Goal: Task Accomplishment & Management: Manage account settings

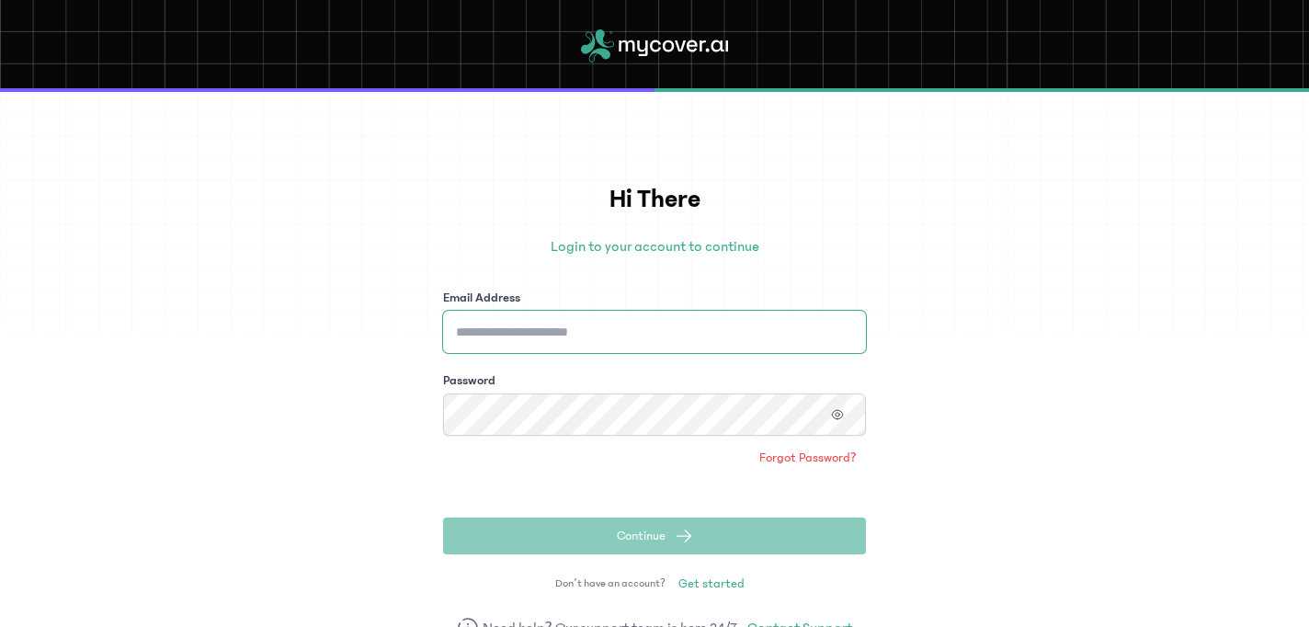
type input "**********"
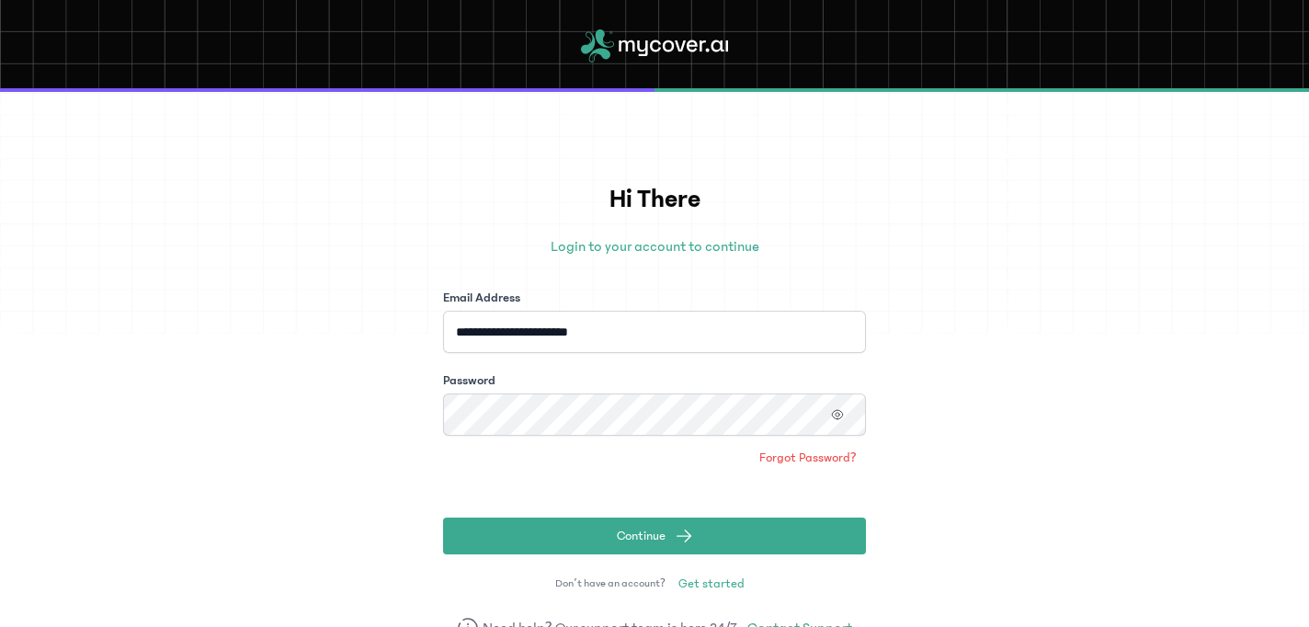
click at [638, 516] on form "**********" at bounding box center [654, 422] width 423 height 266
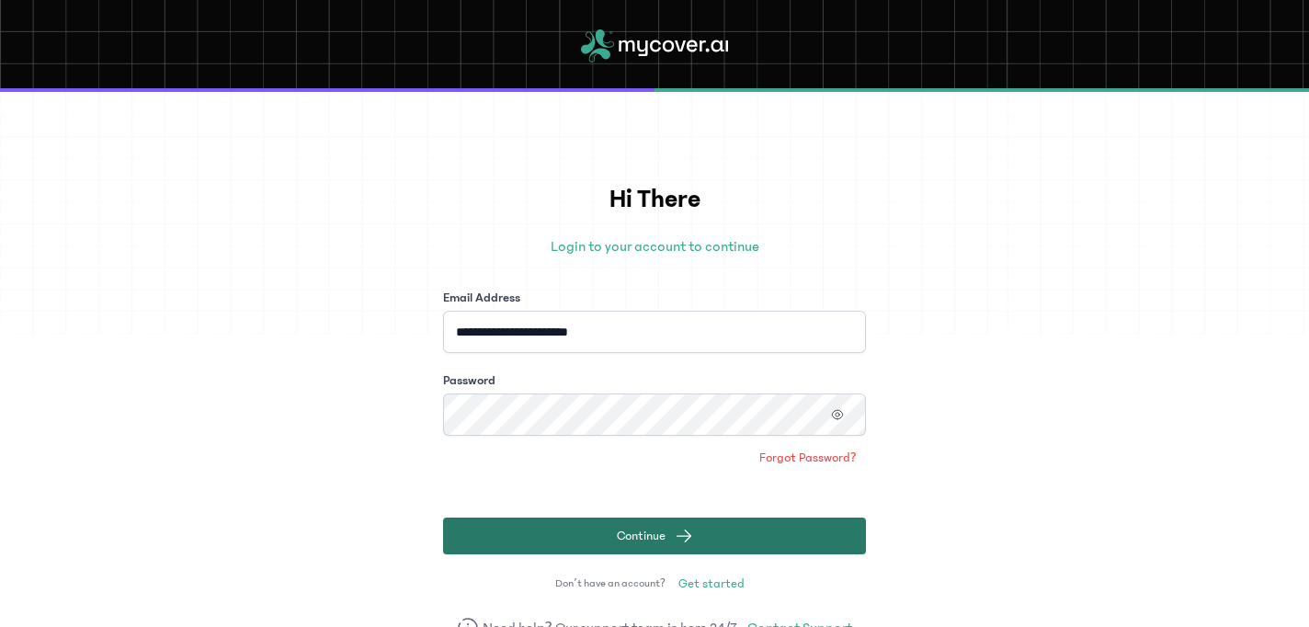
click at [639, 534] on span "Continue" at bounding box center [641, 536] width 49 height 18
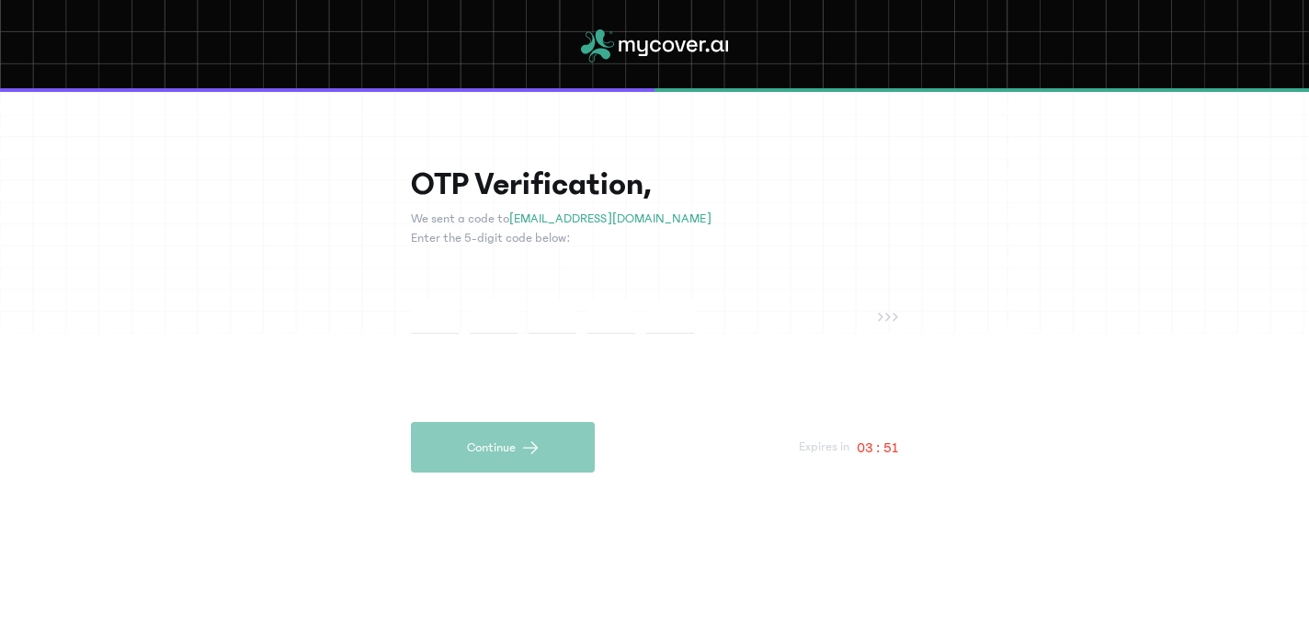
type input "*"
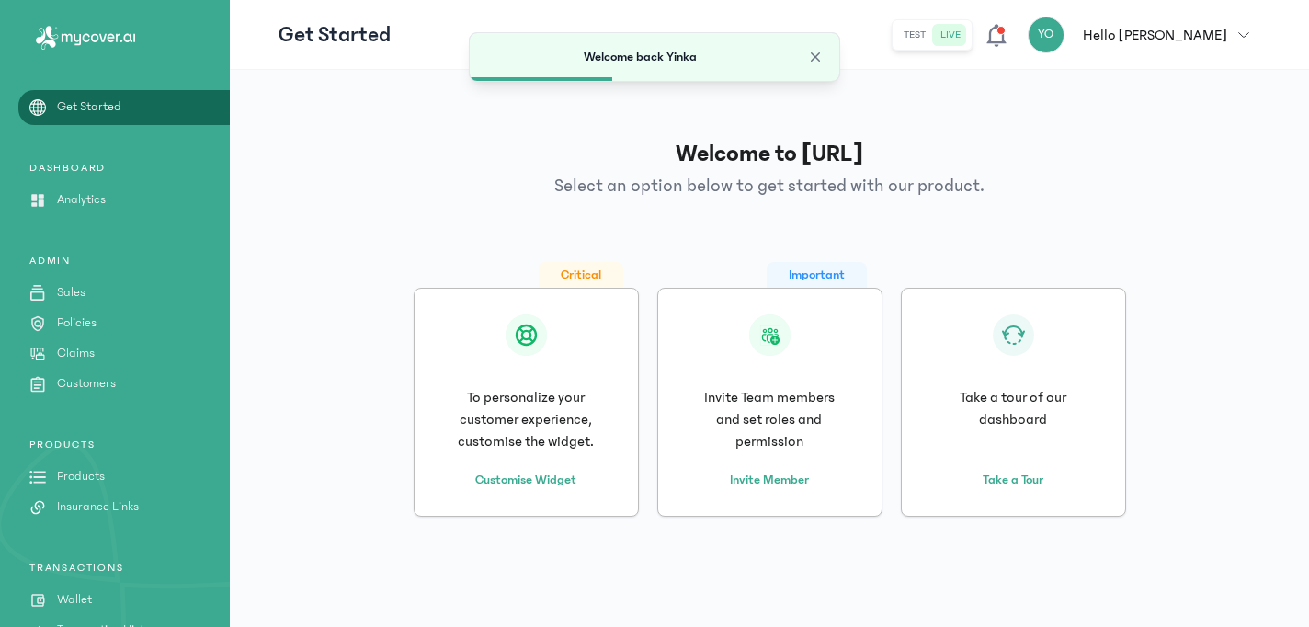
click at [1254, 29] on span "button" at bounding box center [1243, 34] width 33 height 11
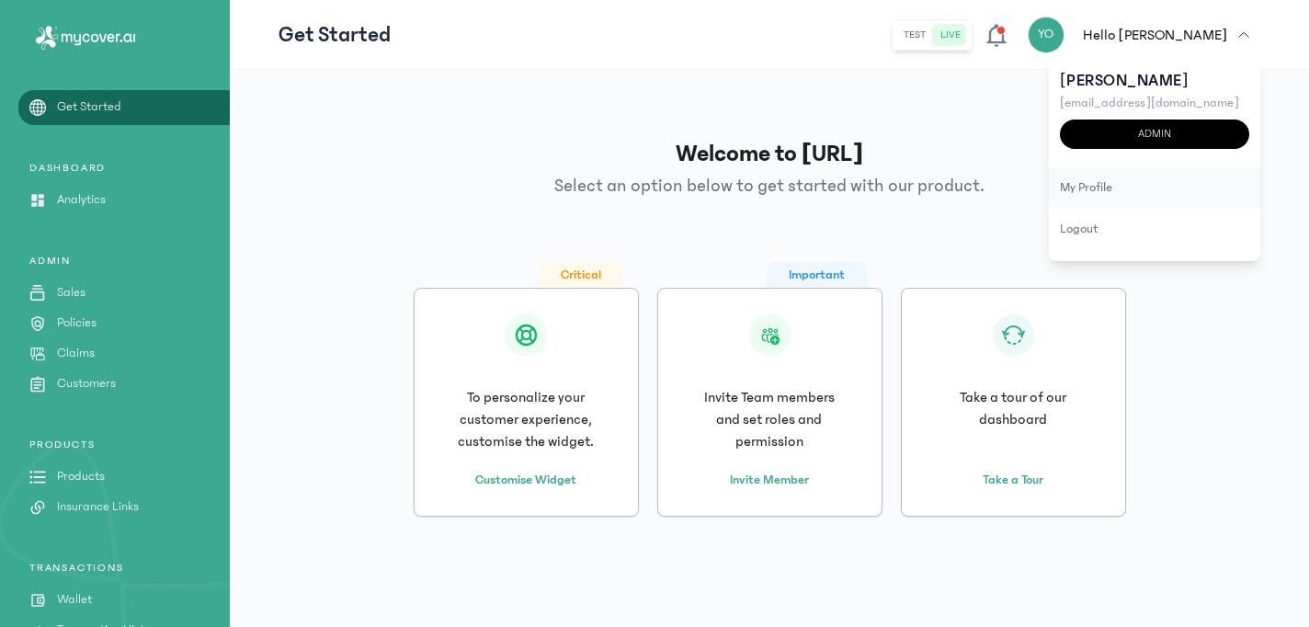
click at [1117, 187] on div "my profile" at bounding box center [1153, 187] width 211 height 41
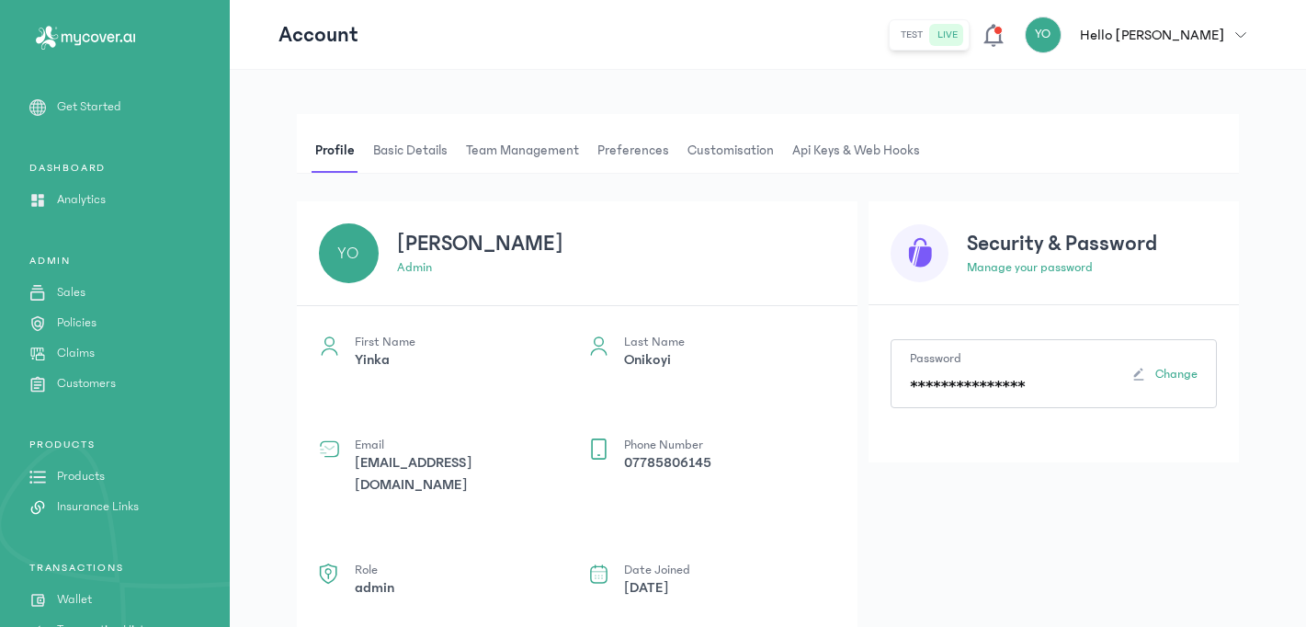
click at [516, 149] on span "Team Management" at bounding box center [522, 151] width 120 height 44
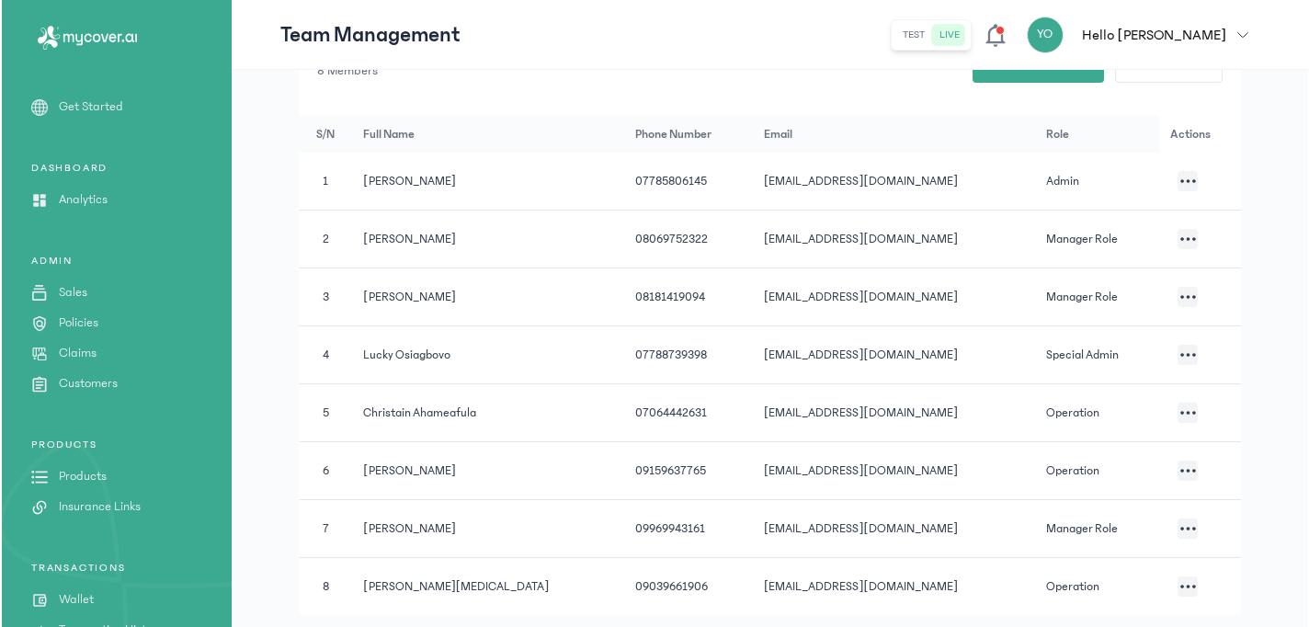
scroll to position [177, 0]
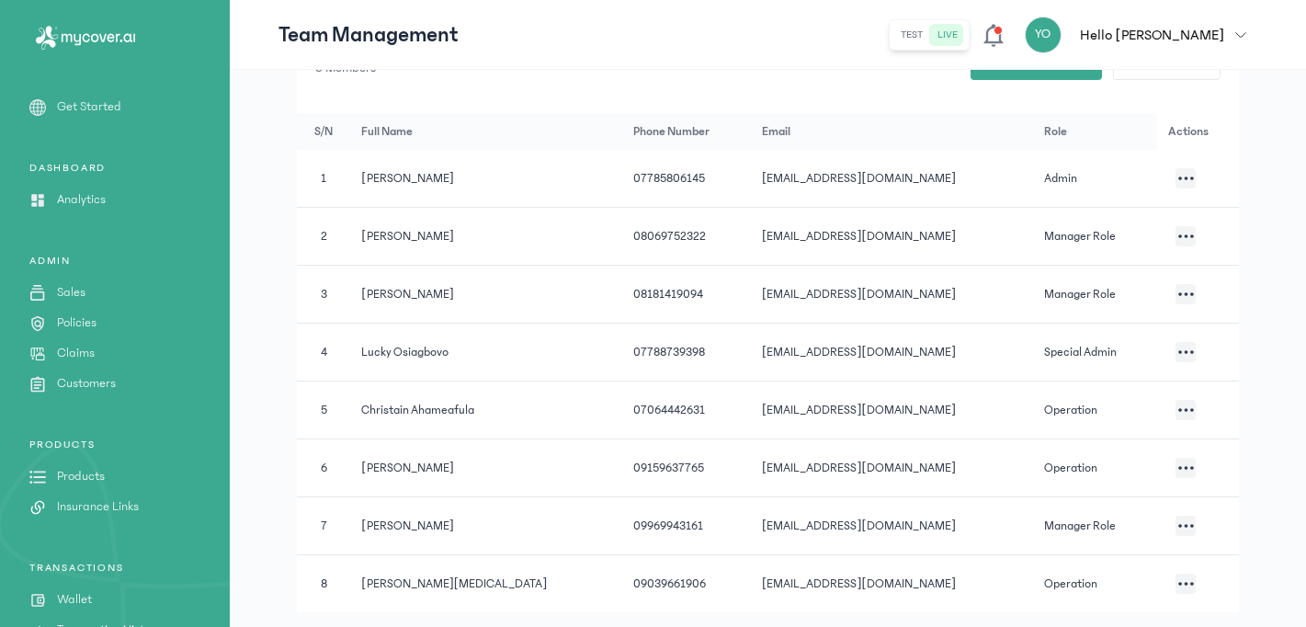
click at [1178, 350] on icon "button" at bounding box center [1186, 352] width 16 height 4
click at [1072, 188] on li "Edit" at bounding box center [1084, 197] width 184 height 34
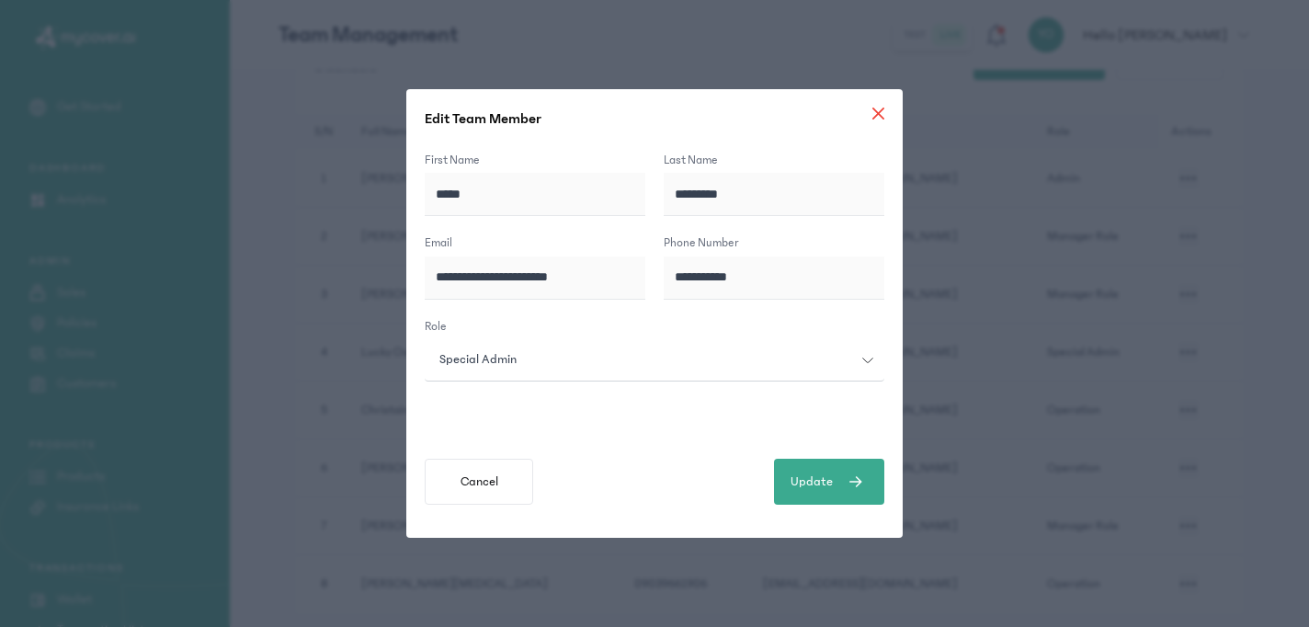
click at [877, 110] on icon at bounding box center [878, 113] width 10 height 10
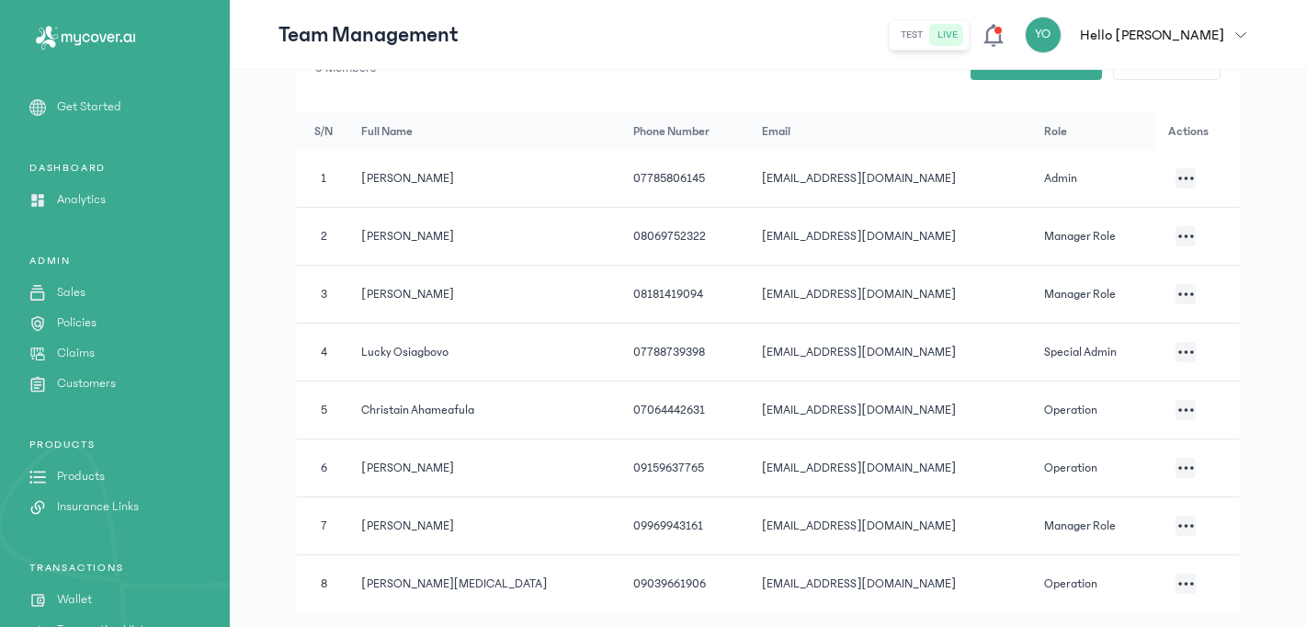
click at [1183, 351] on icon "button" at bounding box center [1186, 352] width 16 height 4
click at [1112, 236] on li "Disable team member" at bounding box center [1091, 232] width 184 height 34
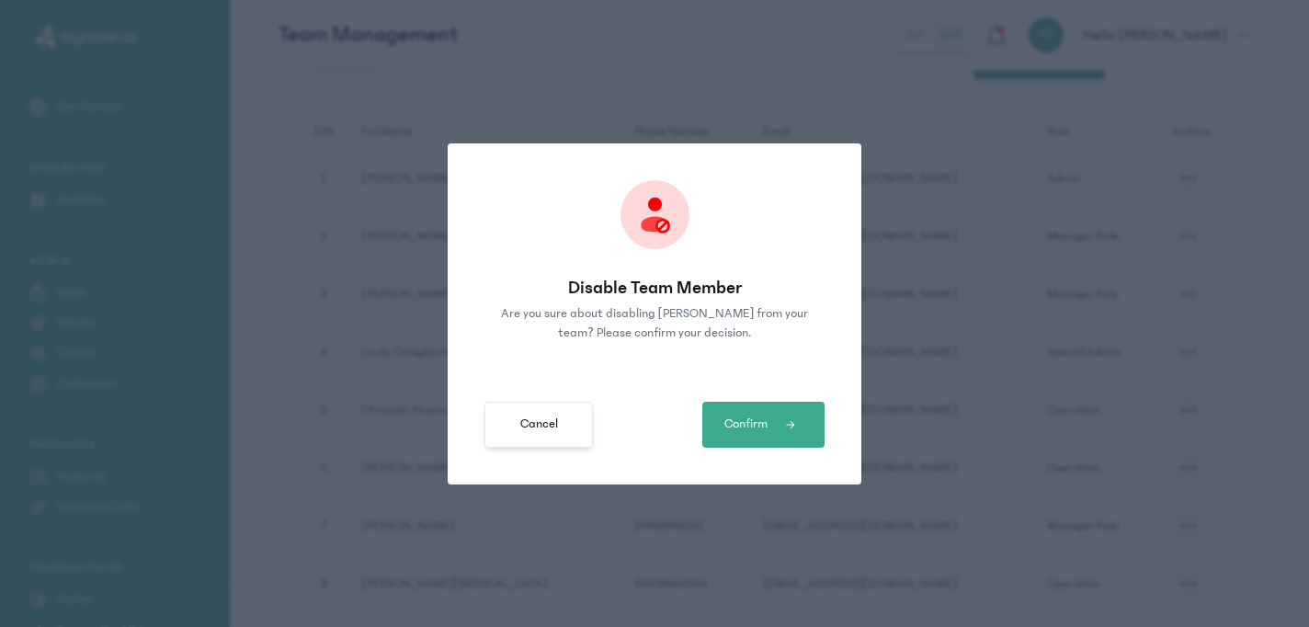
click at [527, 425] on span "Cancel" at bounding box center [539, 423] width 38 height 19
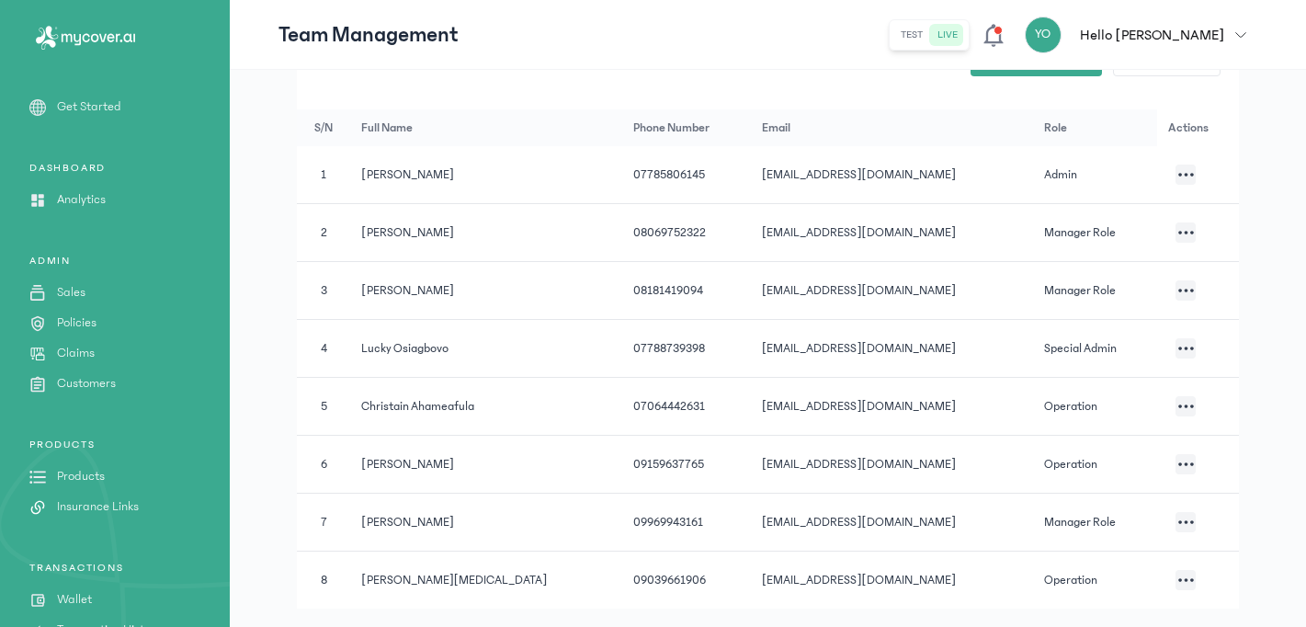
scroll to position [183, 0]
click at [1180, 231] on icon "button" at bounding box center [1186, 231] width 16 height 4
click at [1101, 109] on li "Disable team member" at bounding box center [1088, 106] width 184 height 34
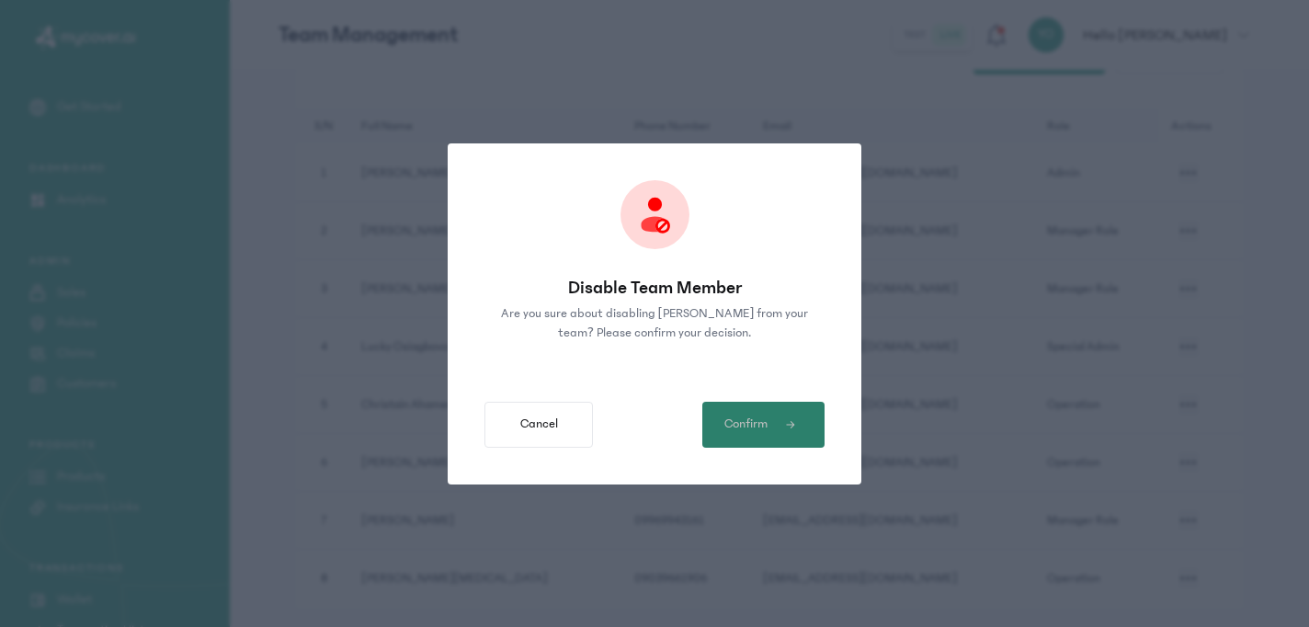
click at [784, 415] on button "Confirm" at bounding box center [763, 425] width 122 height 46
click at [729, 431] on span "Confirm" at bounding box center [745, 423] width 43 height 19
click at [756, 417] on span "Confirm" at bounding box center [745, 423] width 43 height 19
click at [756, 416] on span "Confirm" at bounding box center [745, 423] width 43 height 19
click at [758, 416] on span "Confirm" at bounding box center [745, 423] width 43 height 19
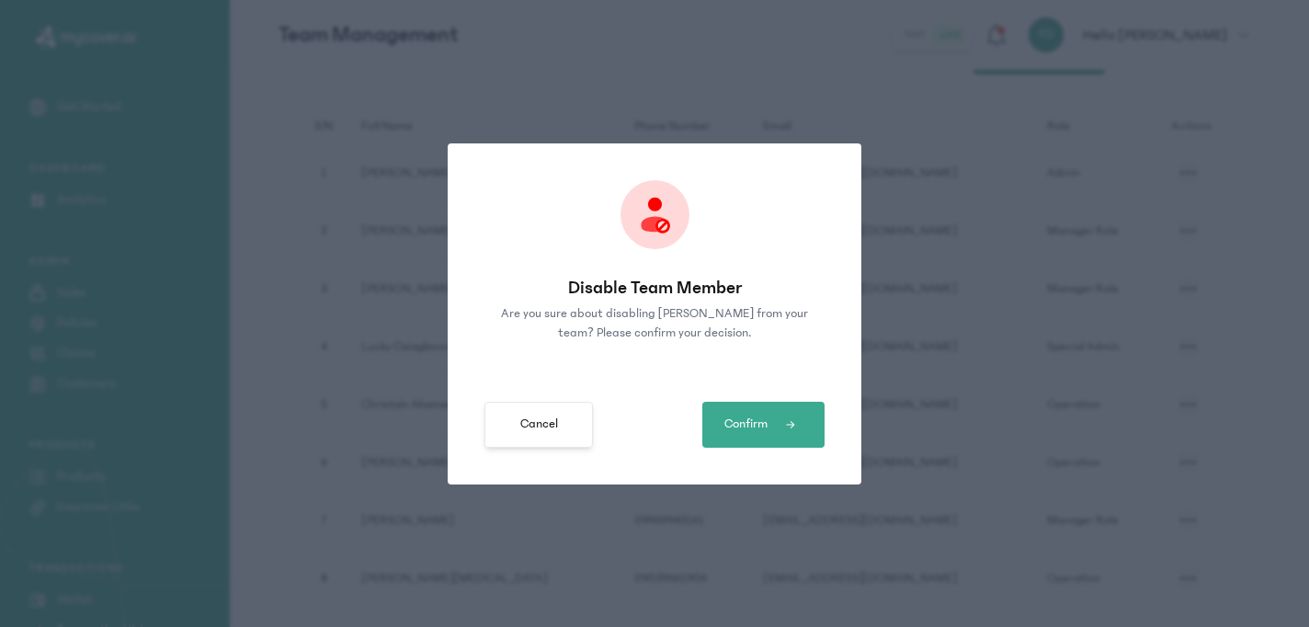
click at [561, 425] on button "Cancel" at bounding box center [538, 425] width 108 height 46
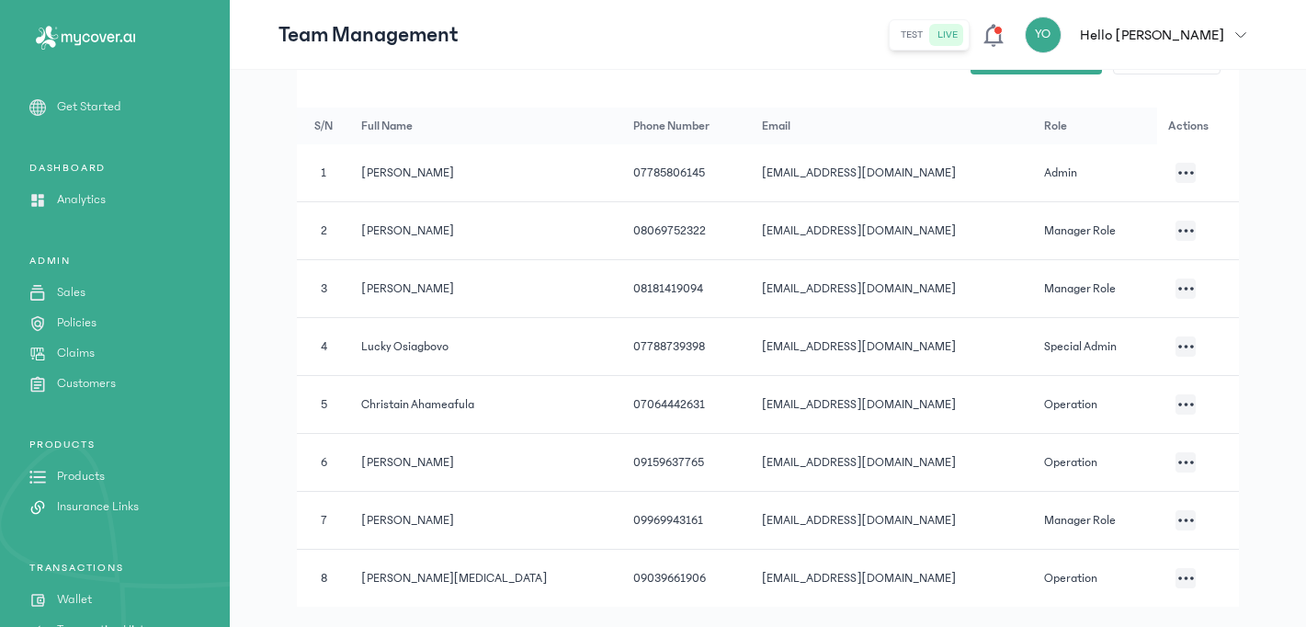
click at [1175, 228] on button "button" at bounding box center [1185, 231] width 20 height 20
click at [1107, 107] on li "Disable team member" at bounding box center [1084, 103] width 184 height 34
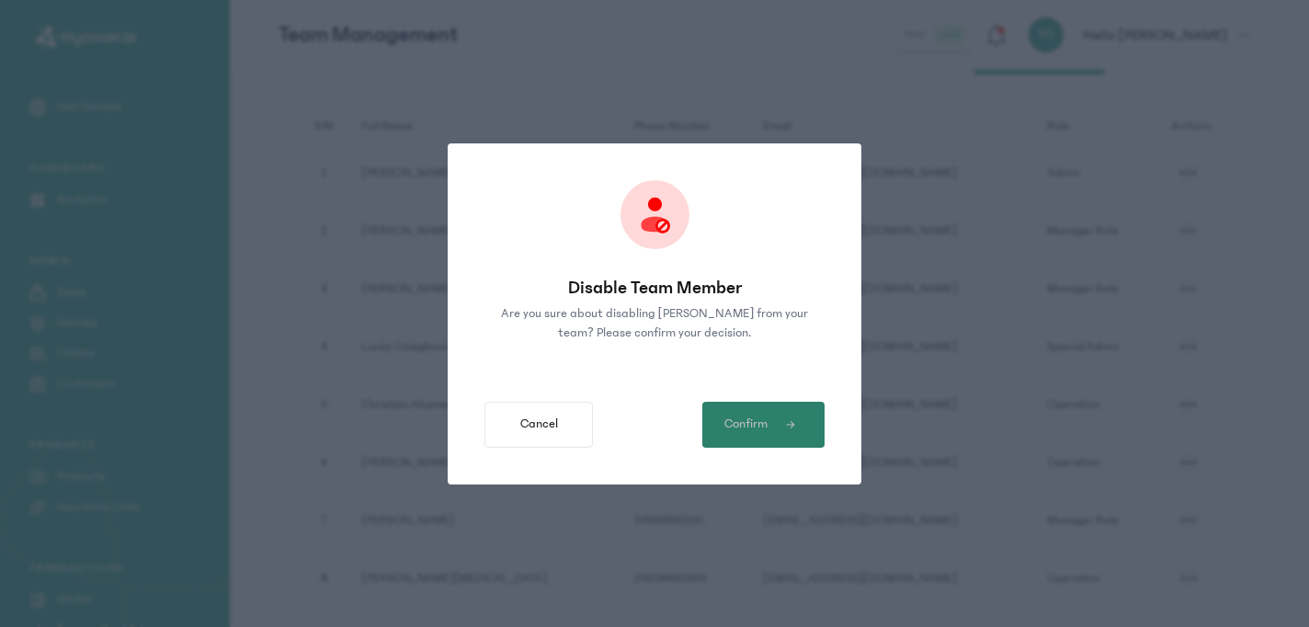
click at [765, 417] on span "Confirm" at bounding box center [745, 423] width 43 height 19
click at [763, 423] on span "Confirm" at bounding box center [745, 423] width 43 height 19
click at [761, 425] on span "Confirm" at bounding box center [745, 423] width 43 height 19
click at [763, 425] on span "Confirm" at bounding box center [745, 423] width 43 height 19
click at [764, 425] on span "Confirm" at bounding box center [745, 423] width 43 height 19
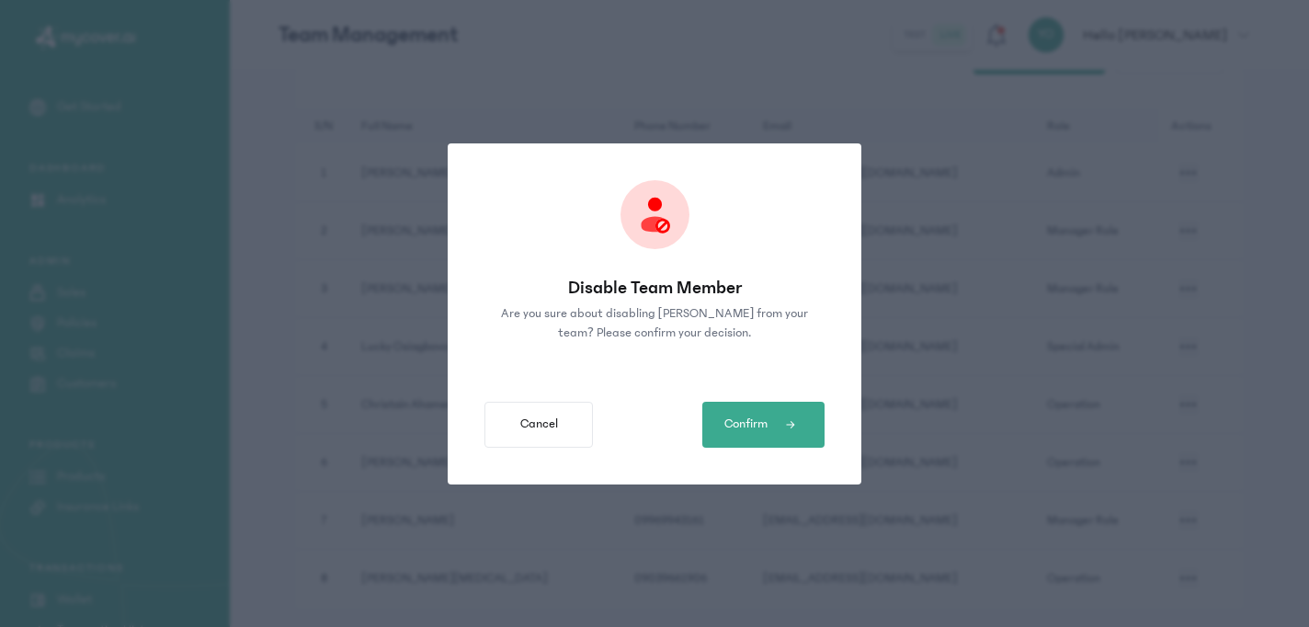
click at [1160, 214] on div "Disable Team Member Are you sure about disabling [PERSON_NAME] from your team? …" at bounding box center [654, 313] width 1309 height 627
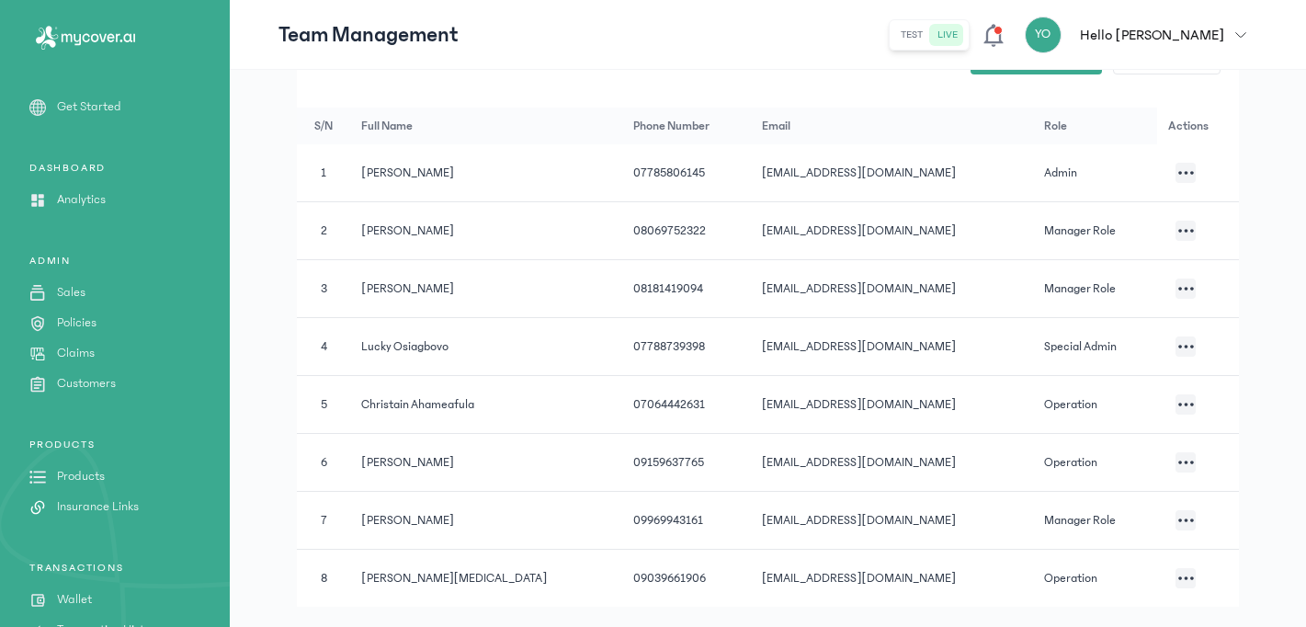
click at [1178, 347] on icon "button" at bounding box center [1186, 347] width 16 height 4
click at [1109, 223] on li "Disable team member" at bounding box center [1085, 223] width 184 height 34
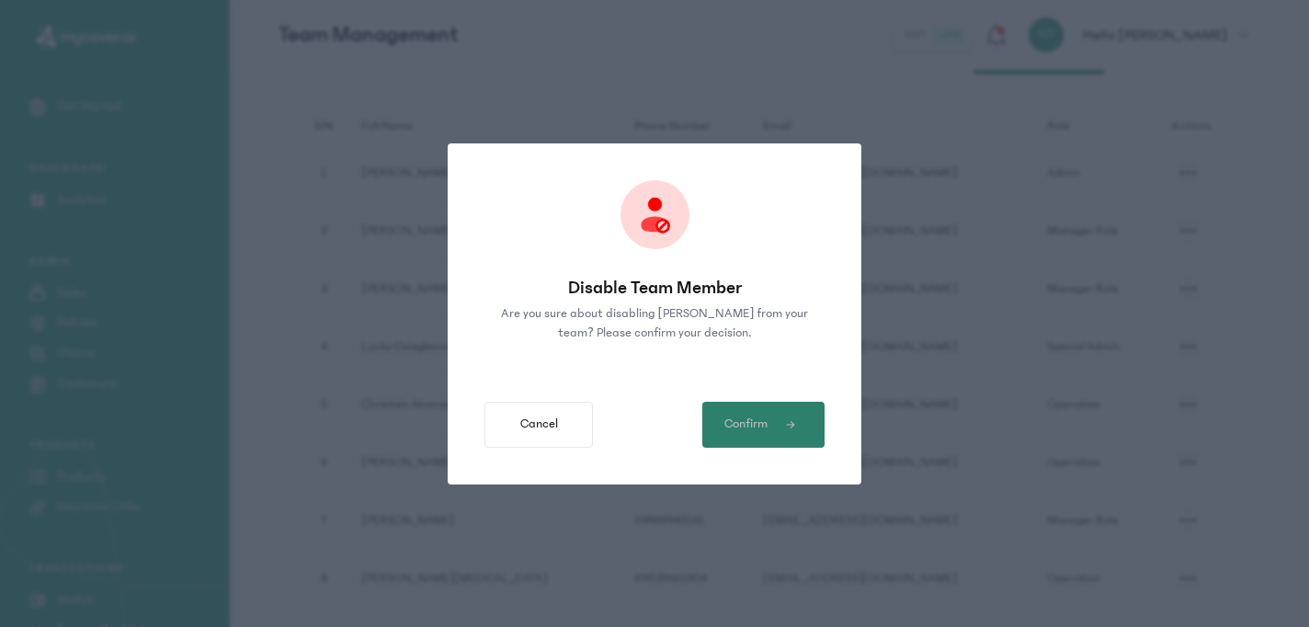
click at [798, 424] on icon "button" at bounding box center [790, 424] width 17 height 11
click at [790, 398] on div "Disable Team Member Are you sure about disabling [PERSON_NAME] from your team? …" at bounding box center [655, 313] width 414 height 341
click at [538, 434] on button "Cancel" at bounding box center [538, 425] width 108 height 46
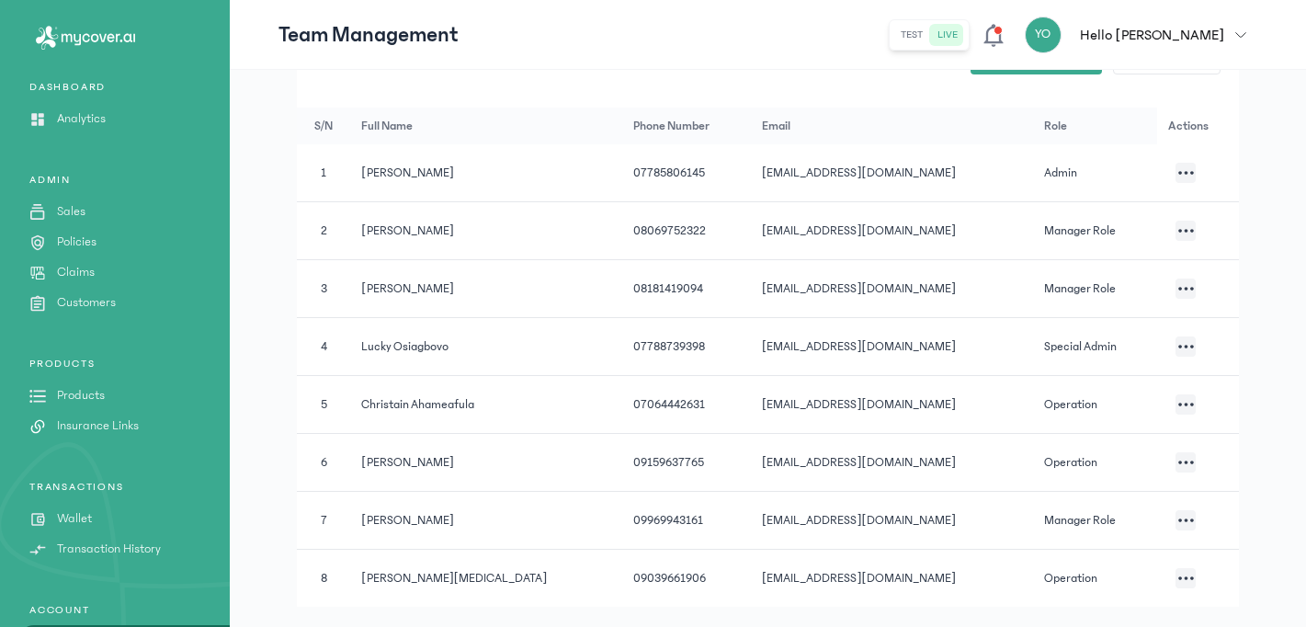
scroll to position [162, 0]
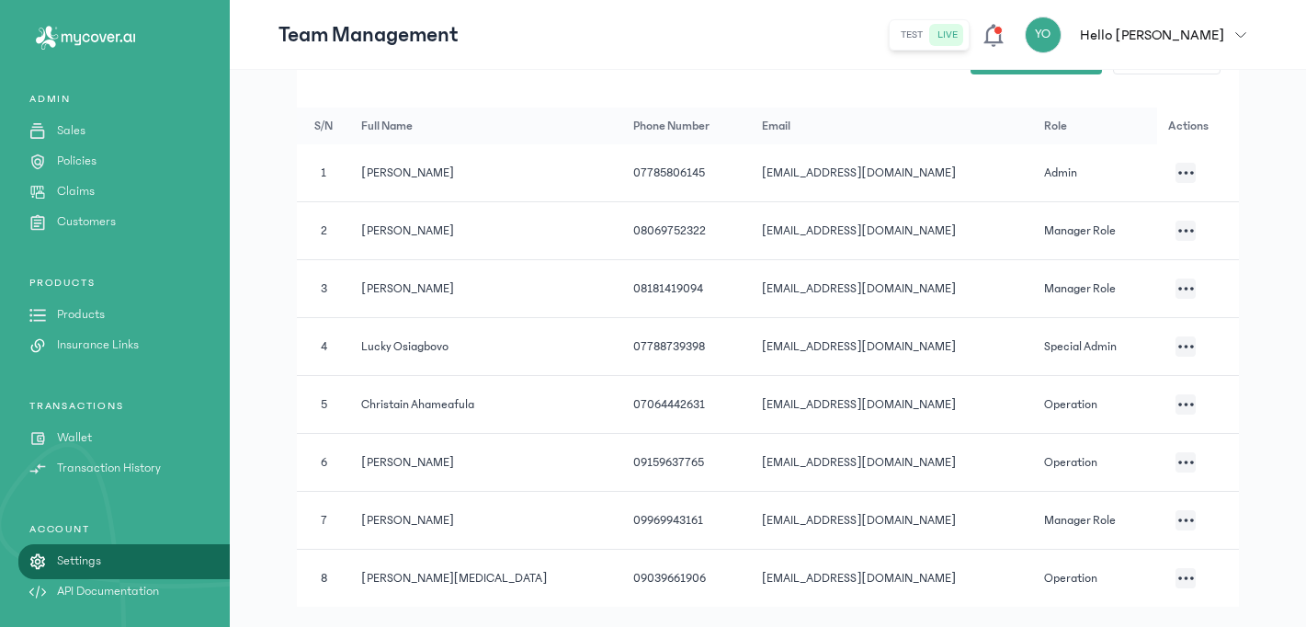
click at [1187, 348] on button "button" at bounding box center [1185, 346] width 20 height 20
click at [1066, 191] on li "Edit" at bounding box center [1095, 190] width 184 height 34
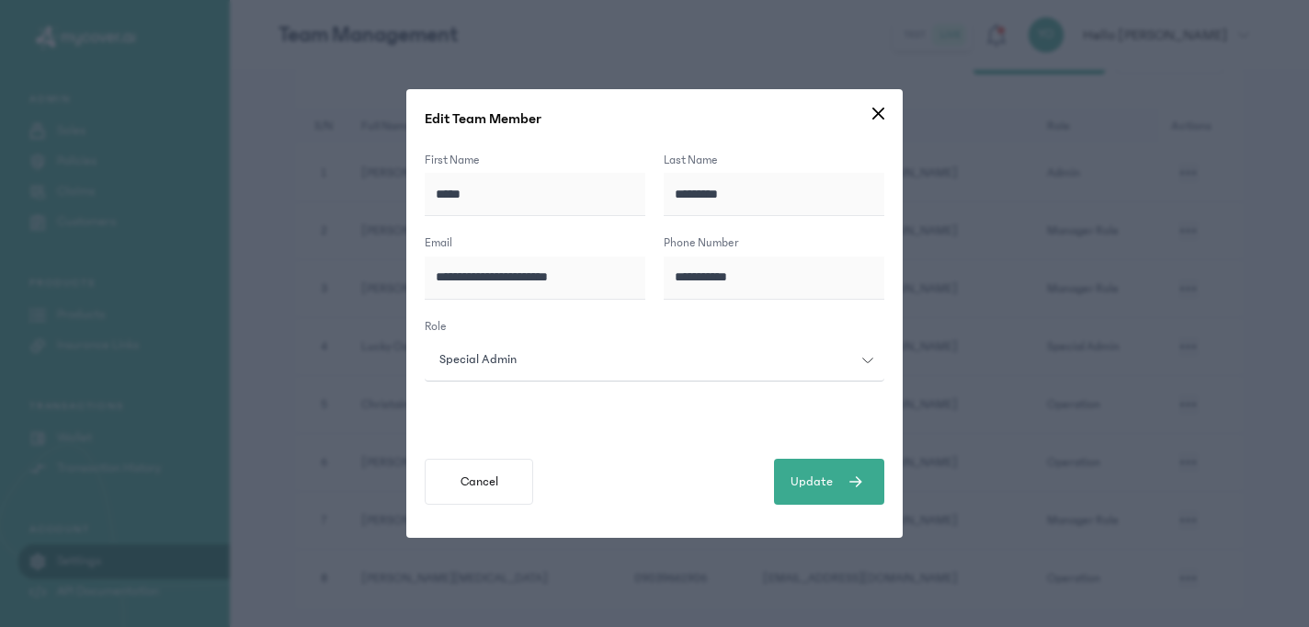
click at [504, 351] on span "Special Admin" at bounding box center [477, 359] width 99 height 19
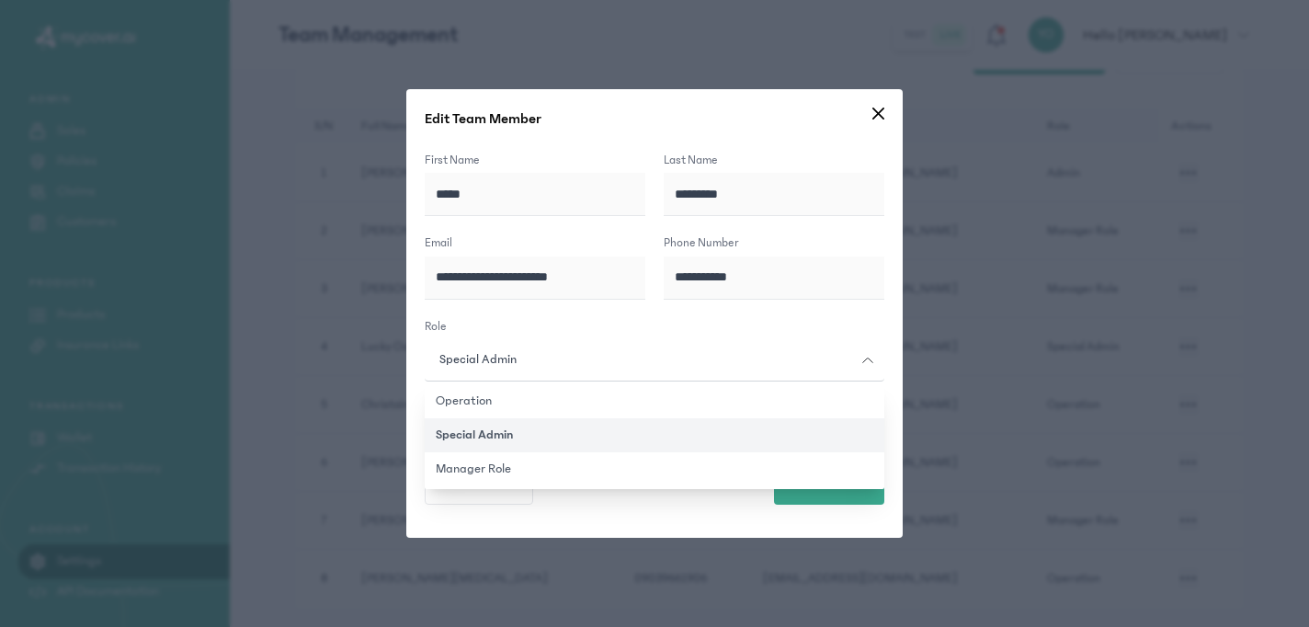
click at [773, 328] on div "Role Special Admin Operation Special Admin Manager Role" at bounding box center [654, 350] width 459 height 64
click at [712, 527] on div "**********" at bounding box center [654, 313] width 496 height 449
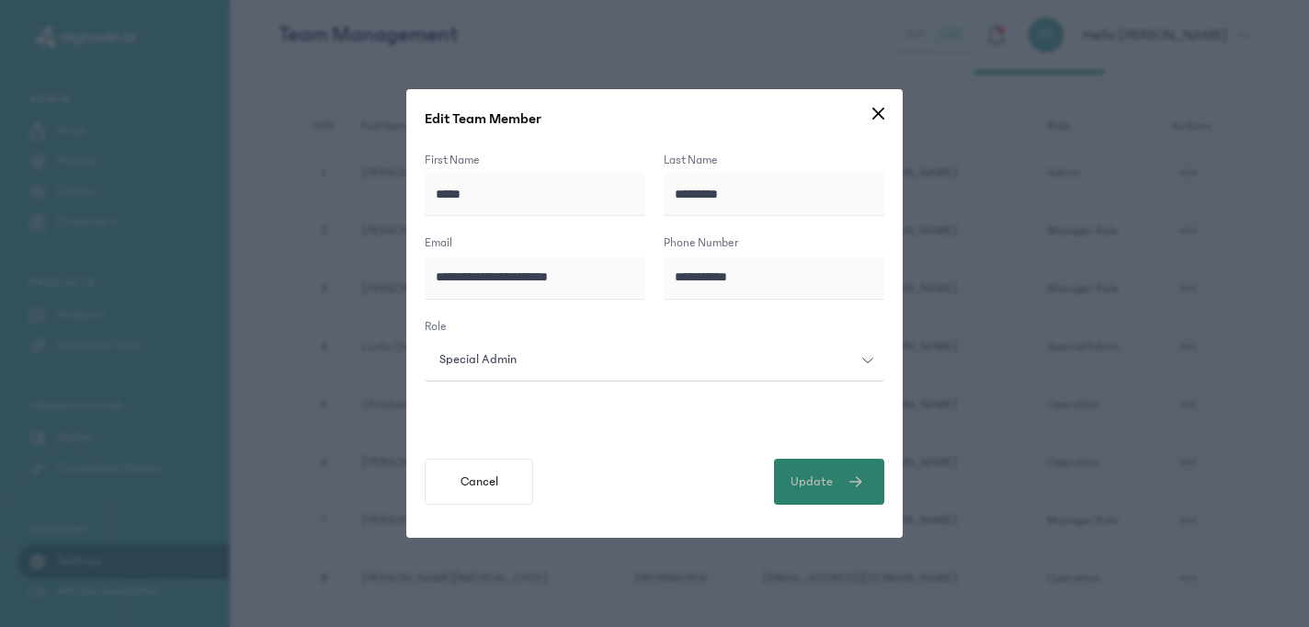
click at [810, 497] on button "Update" at bounding box center [829, 482] width 110 height 46
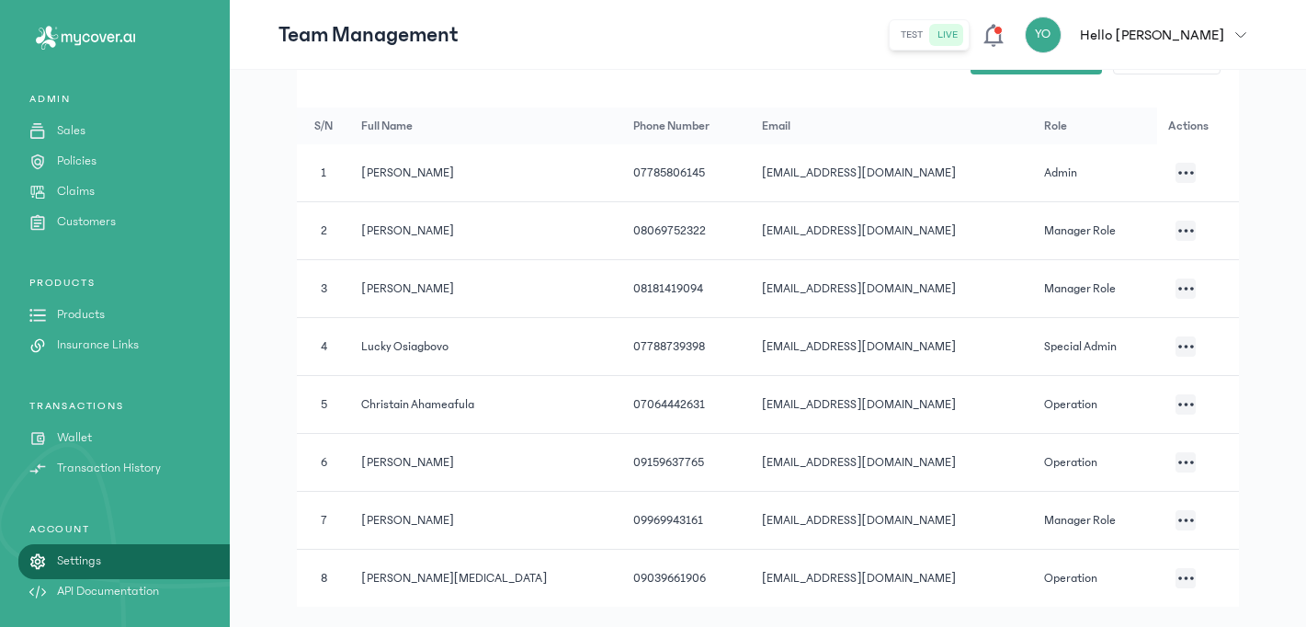
click at [1178, 345] on icon "button" at bounding box center [1186, 347] width 16 height 4
click at [1057, 190] on li "Edit" at bounding box center [1085, 186] width 184 height 34
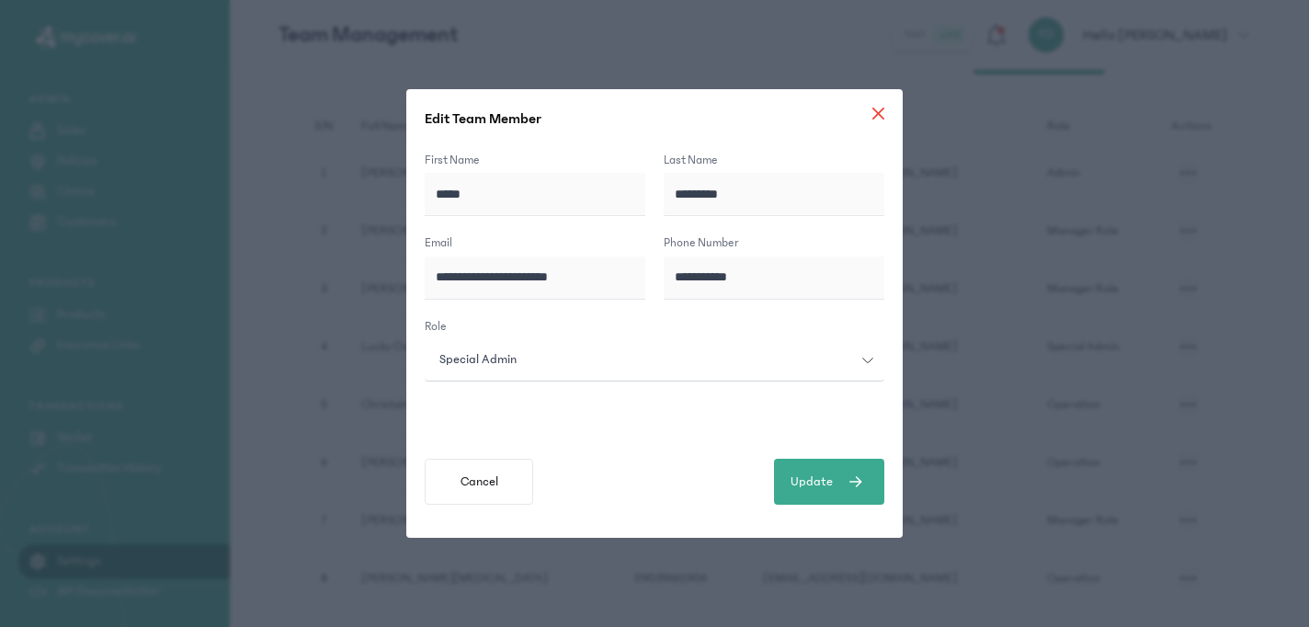
click at [872, 109] on icon at bounding box center [878, 114] width 12 height 12
